Goal: Information Seeking & Learning: Learn about a topic

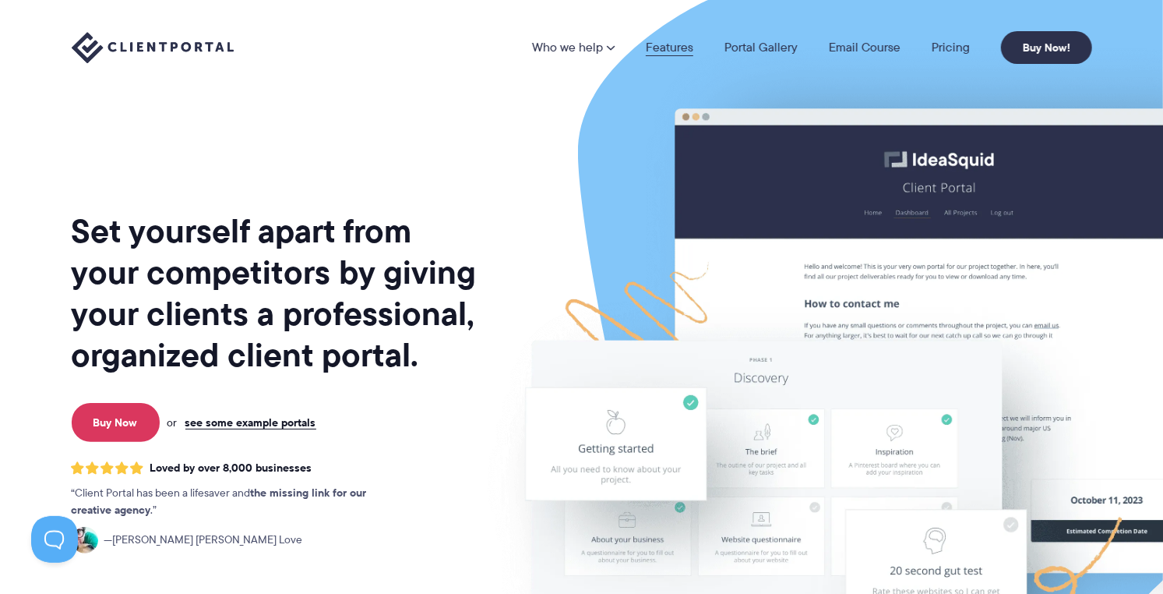
click at [686, 48] on link "Features" at bounding box center [670, 47] width 48 height 12
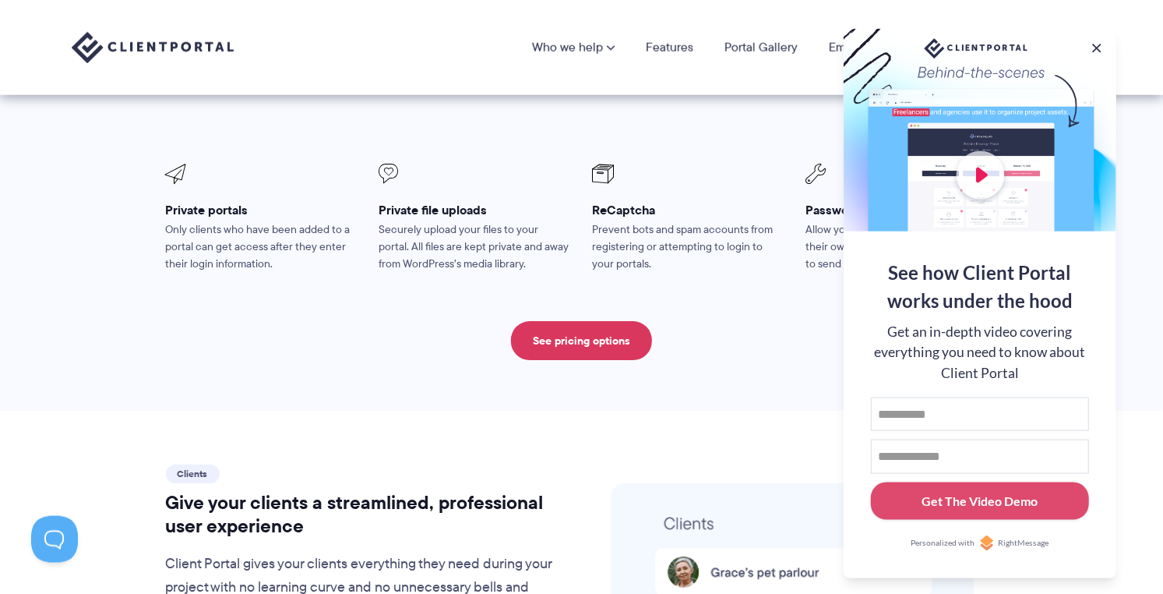
scroll to position [2863, 0]
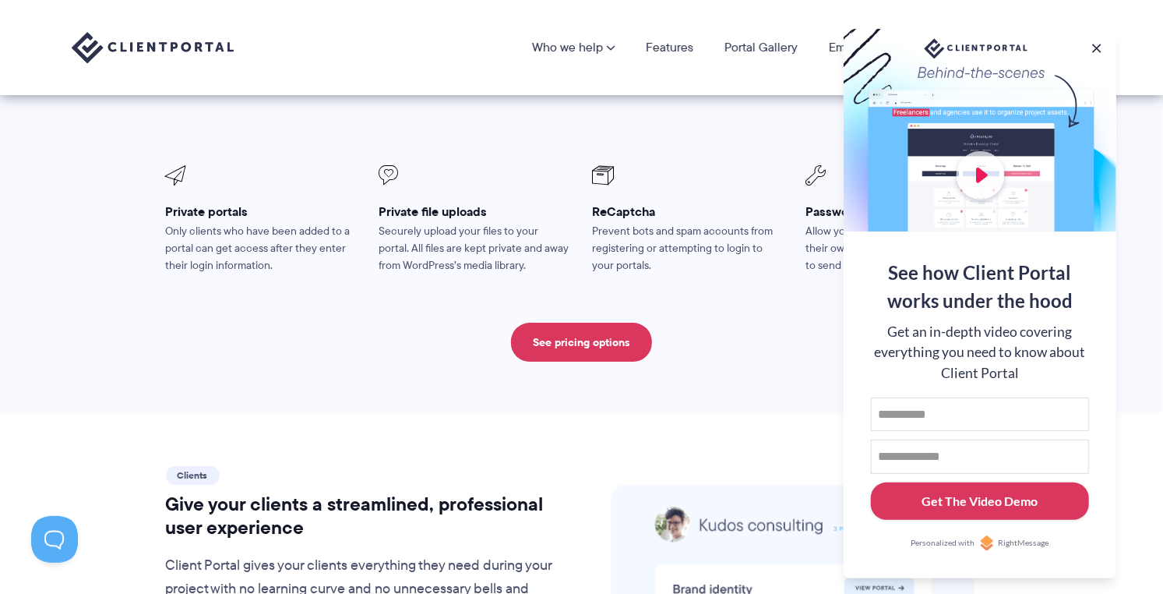
click at [1000, 505] on div "Get The Video Demo" at bounding box center [981, 501] width 116 height 19
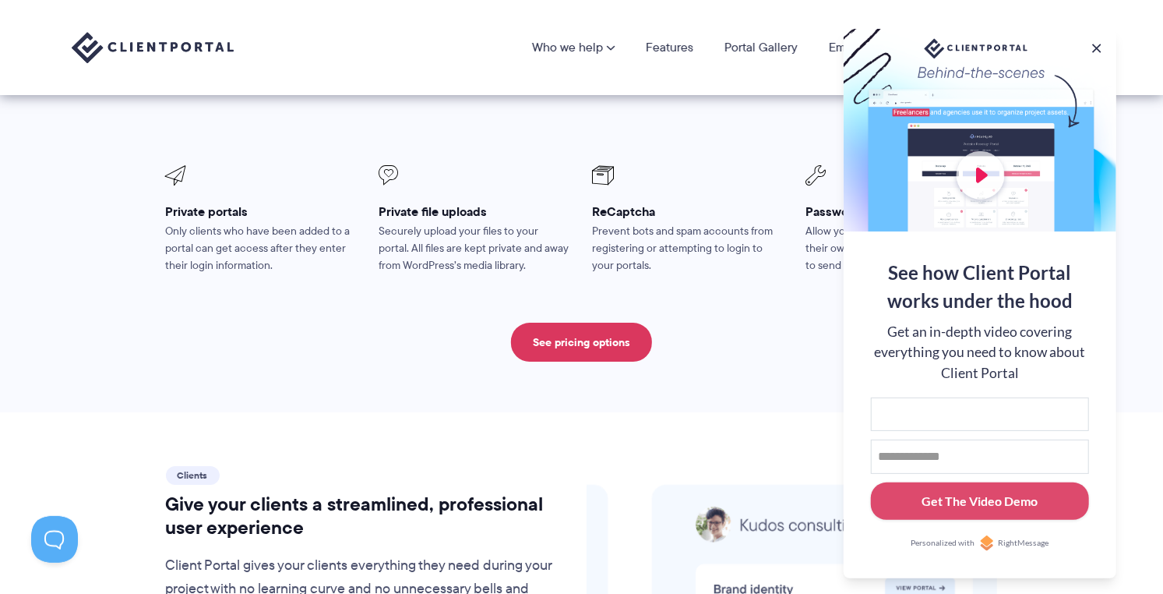
click at [1005, 164] on div at bounding box center [980, 130] width 273 height 203
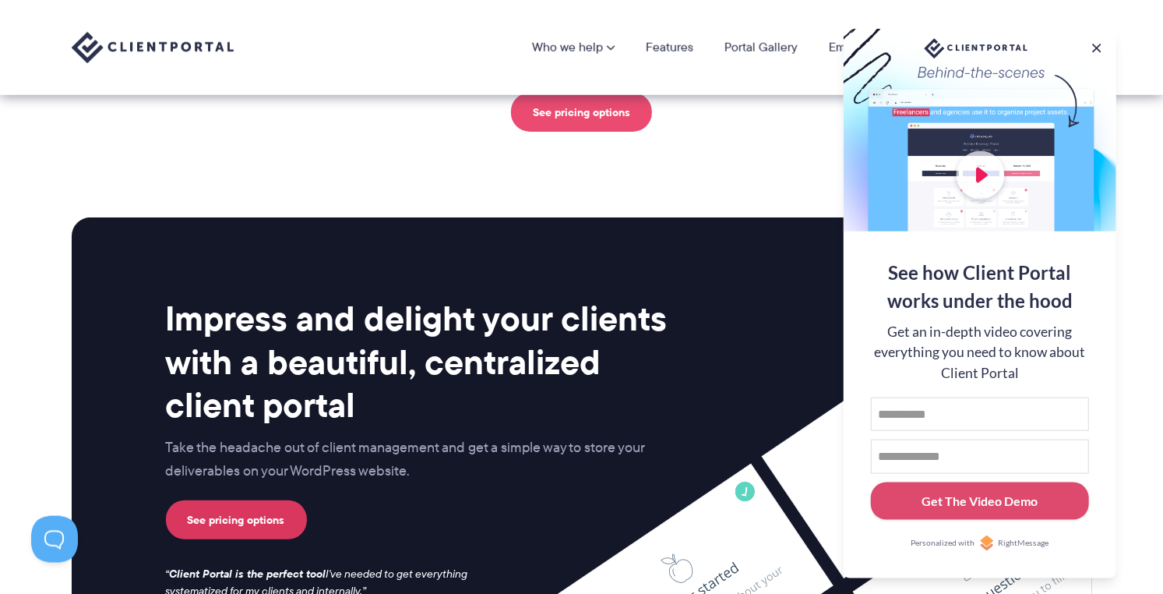
scroll to position [3763, 0]
click at [580, 104] on link "See pricing options" at bounding box center [581, 112] width 141 height 39
click at [594, 111] on link "See pricing options" at bounding box center [581, 112] width 141 height 39
click at [1100, 51] on button at bounding box center [1097, 48] width 19 height 19
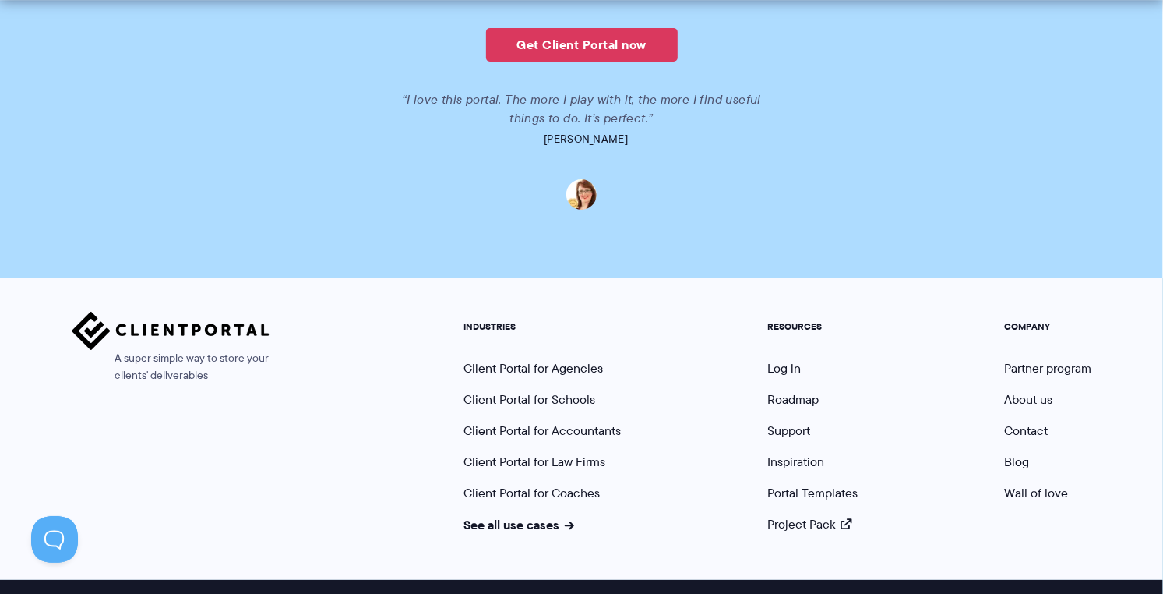
scroll to position [3919, 0]
click at [806, 390] on link "Roadmap" at bounding box center [793, 399] width 51 height 18
